Goal: Find specific page/section: Find specific page/section

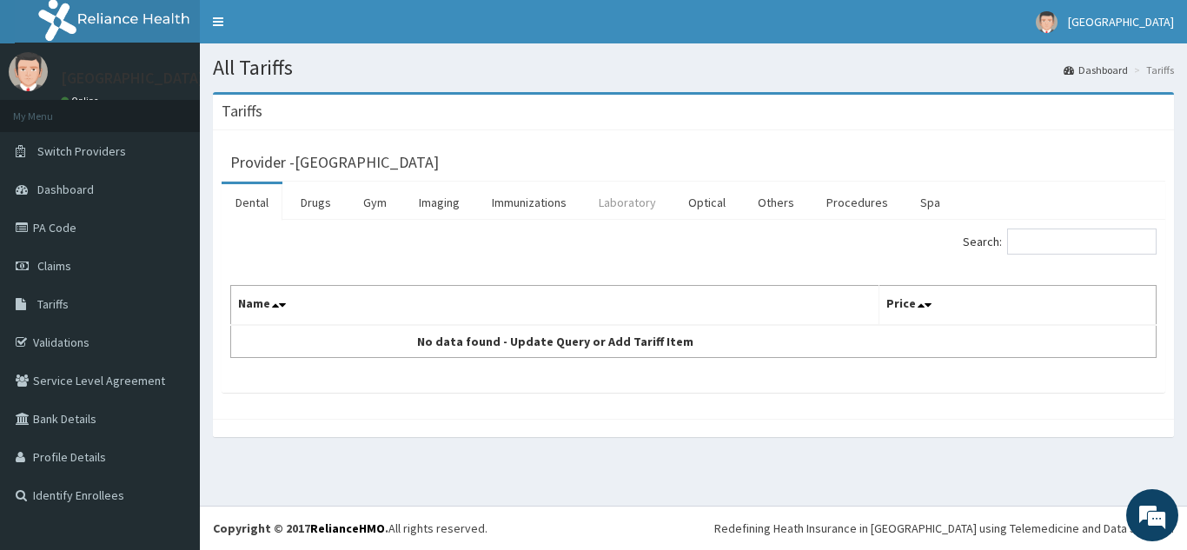
click at [639, 205] on link "Laboratory" at bounding box center [627, 202] width 85 height 37
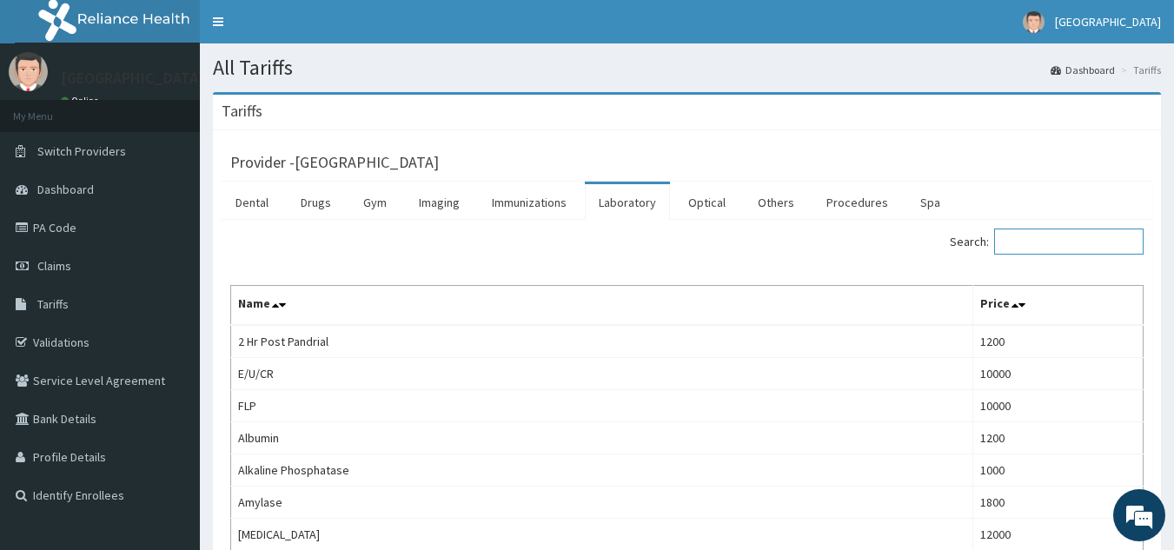
click at [1046, 244] on input "Search:" at bounding box center [1068, 242] width 149 height 26
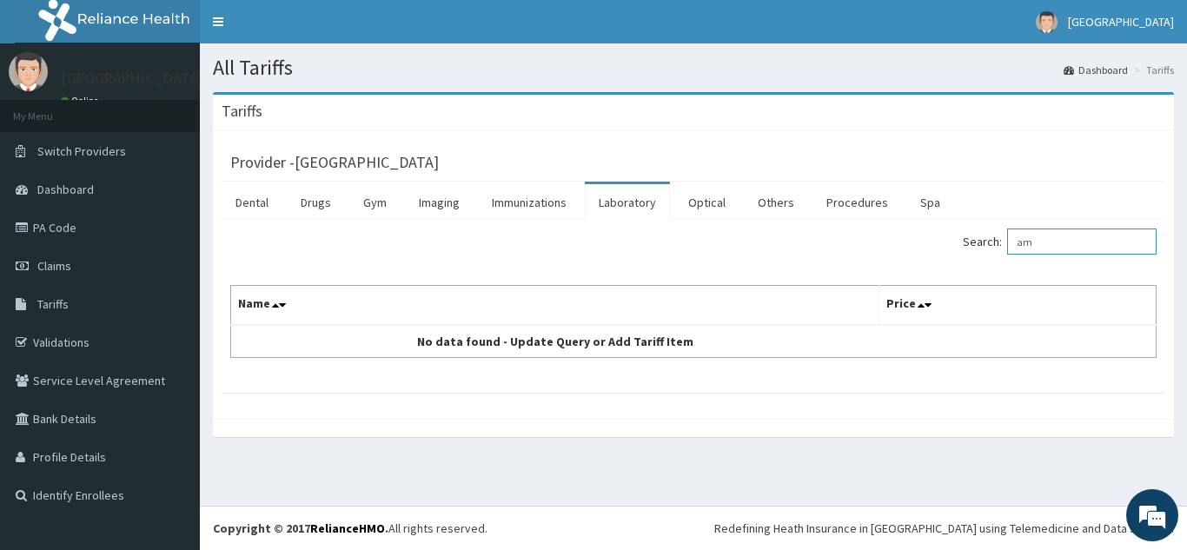
type input "a"
type input "serum hor"
click at [608, 207] on link "Laboratory" at bounding box center [627, 202] width 85 height 37
click at [622, 203] on link "Laboratory" at bounding box center [627, 202] width 85 height 37
click at [1047, 239] on input "Search:" at bounding box center [1081, 242] width 149 height 26
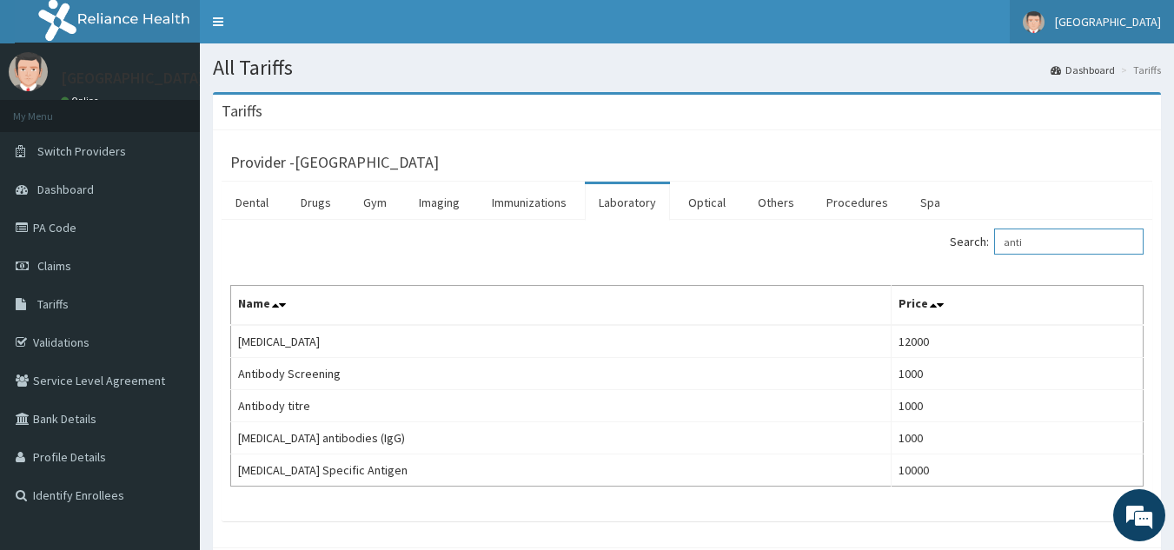
type input "anti"
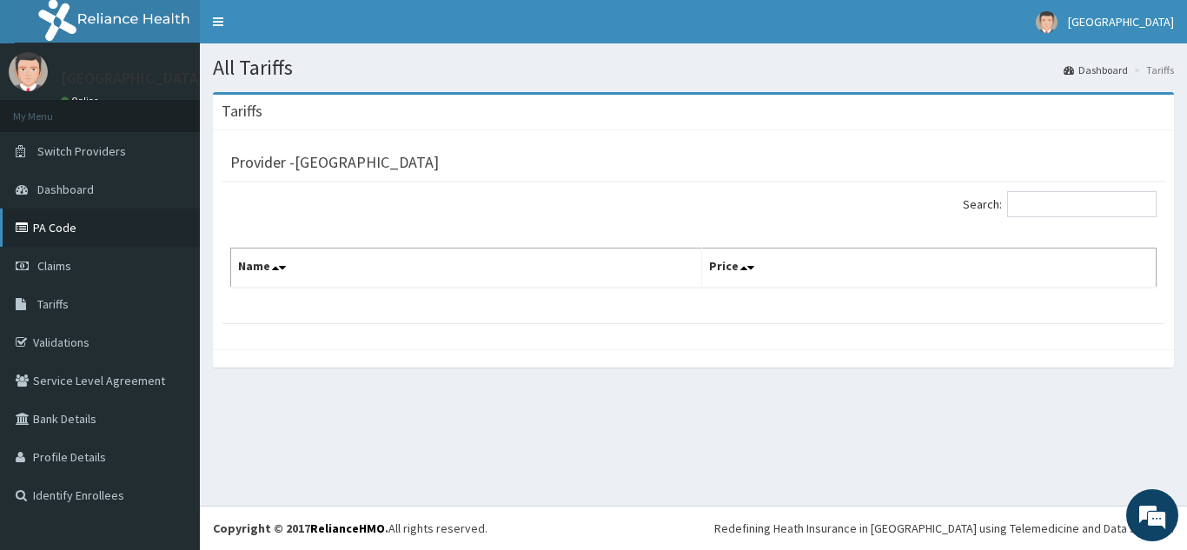
click at [45, 230] on link "PA Code" at bounding box center [100, 228] width 200 height 38
